Goal: Information Seeking & Learning: Learn about a topic

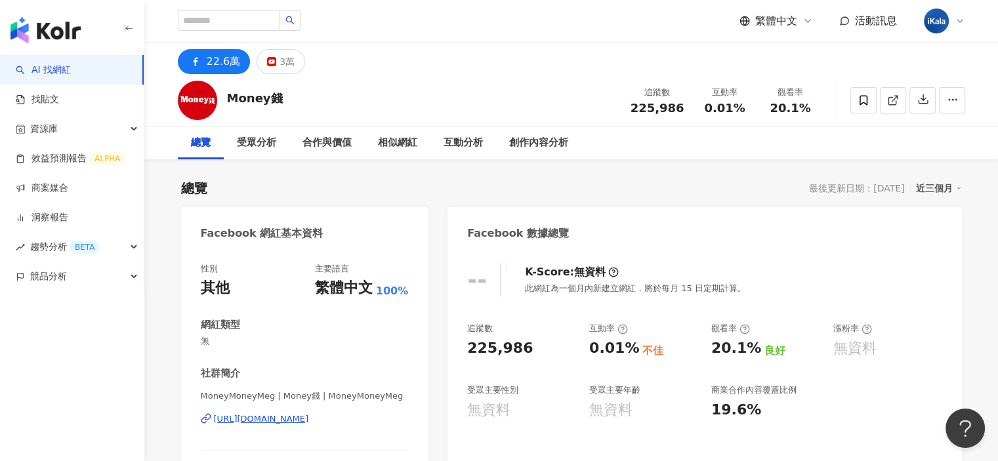
click at [66, 30] on img "button" at bounding box center [45, 30] width 70 height 26
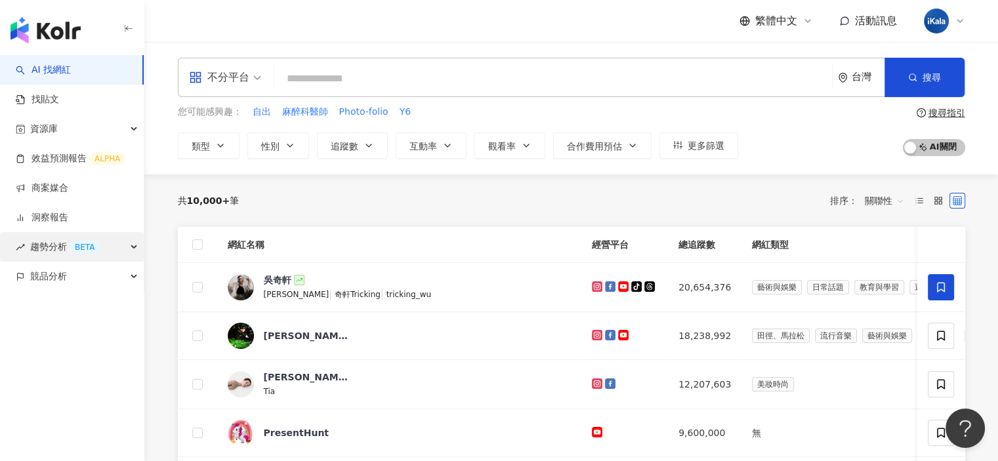
click at [52, 245] on span "趨勢分析 BETA" at bounding box center [65, 247] width 70 height 30
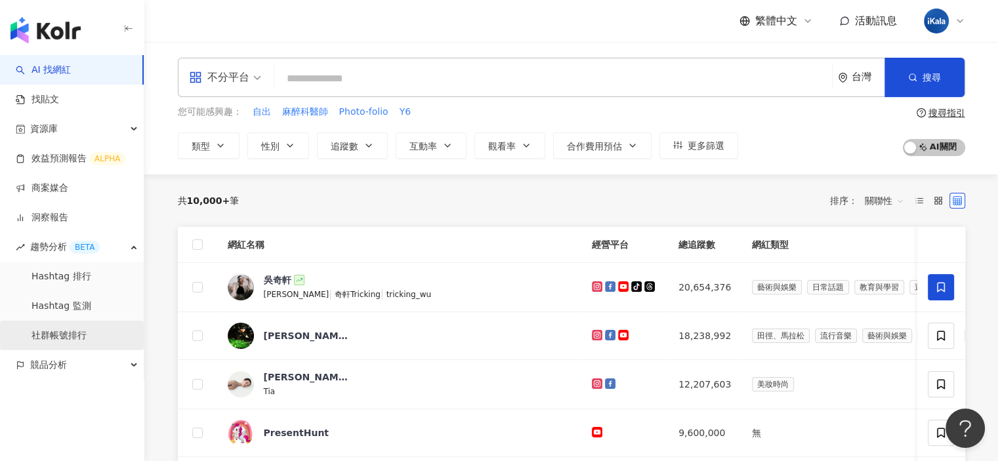
click at [73, 338] on link "社群帳號排行" at bounding box center [58, 335] width 55 height 13
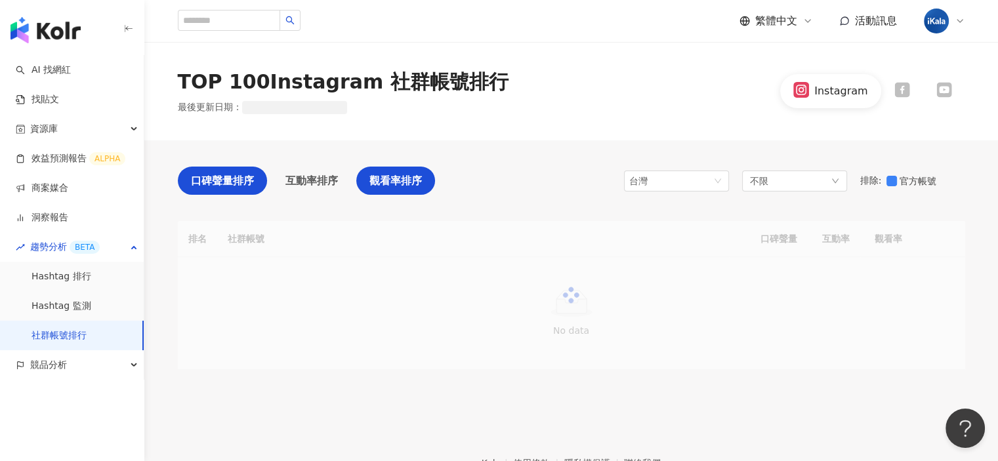
click at [394, 178] on span "觀看率排序" at bounding box center [395, 181] width 52 height 16
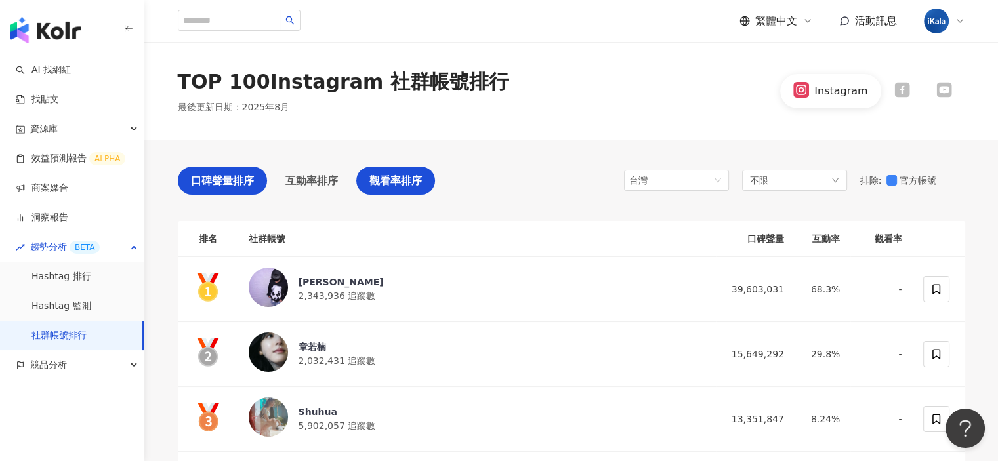
click at [394, 178] on span "觀看率排序" at bounding box center [395, 181] width 52 height 16
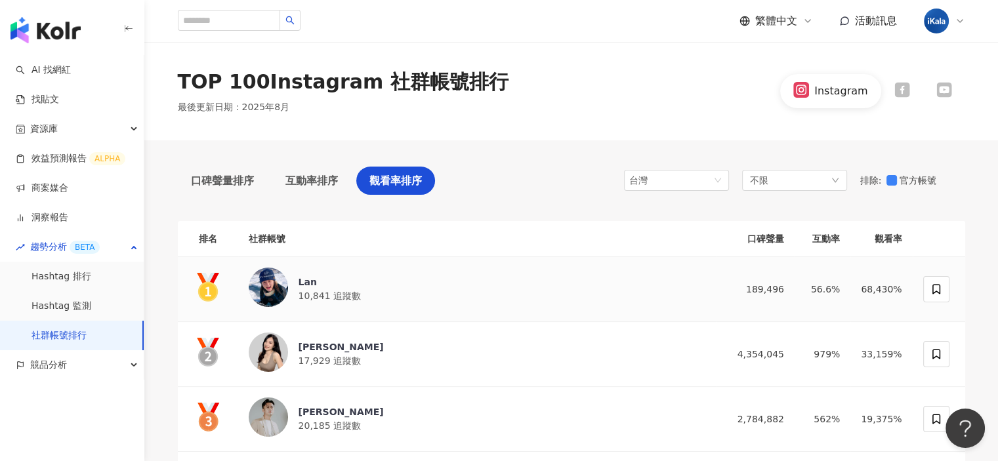
click at [305, 281] on div "Lan" at bounding box center [330, 282] width 62 height 13
